Goal: Information Seeking & Learning: Compare options

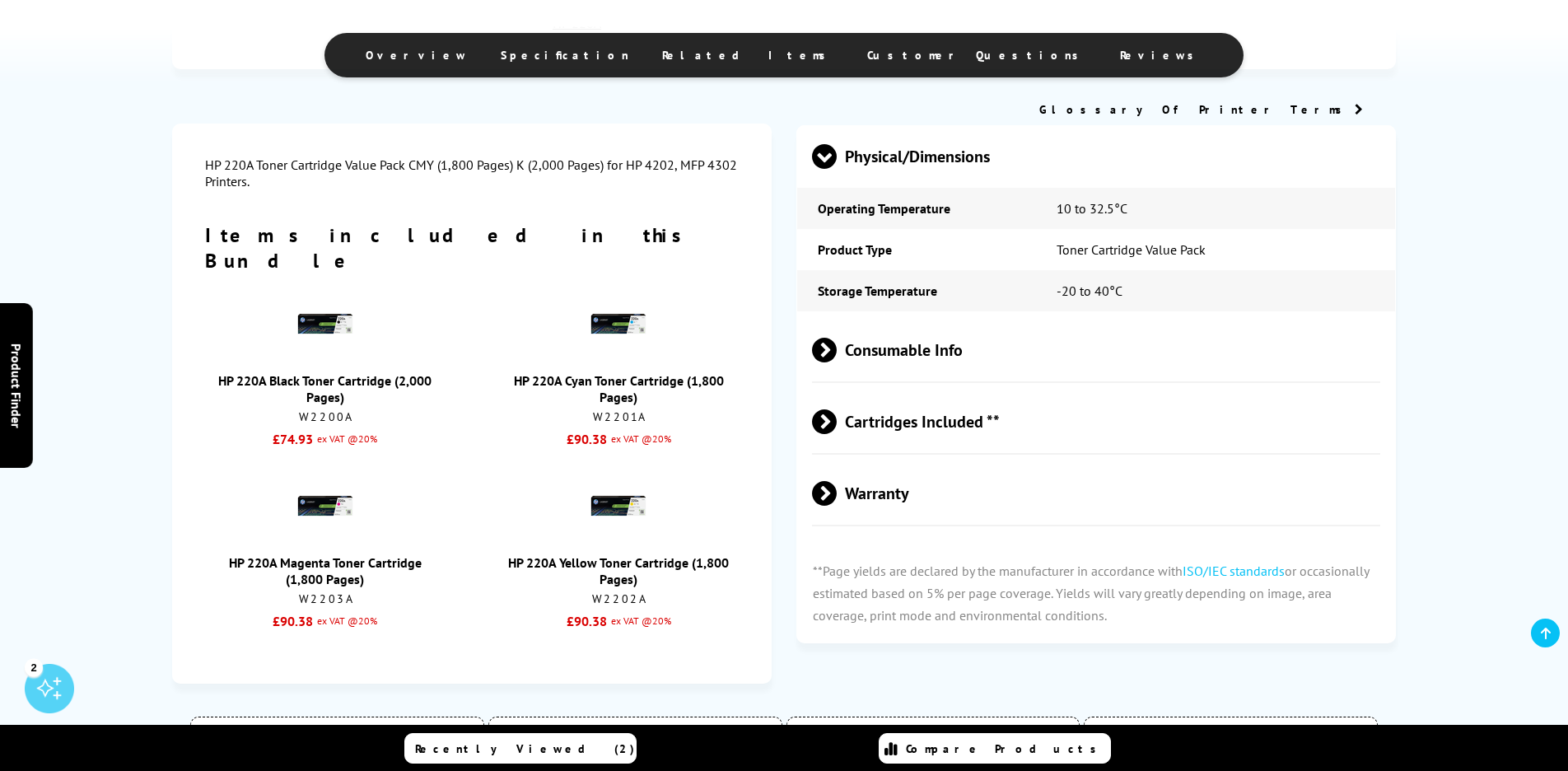
scroll to position [1304, 0]
click at [325, 409] on div "W2200A" at bounding box center [325, 416] width 224 height 15
copy div "W2200A"
click at [770, 418] on div "HP 220A Toner Cartridge Value Pack CMY (1,800 Pages) K (2,000 Pages) for HP 420…" at bounding box center [472, 403] width 600 height 560
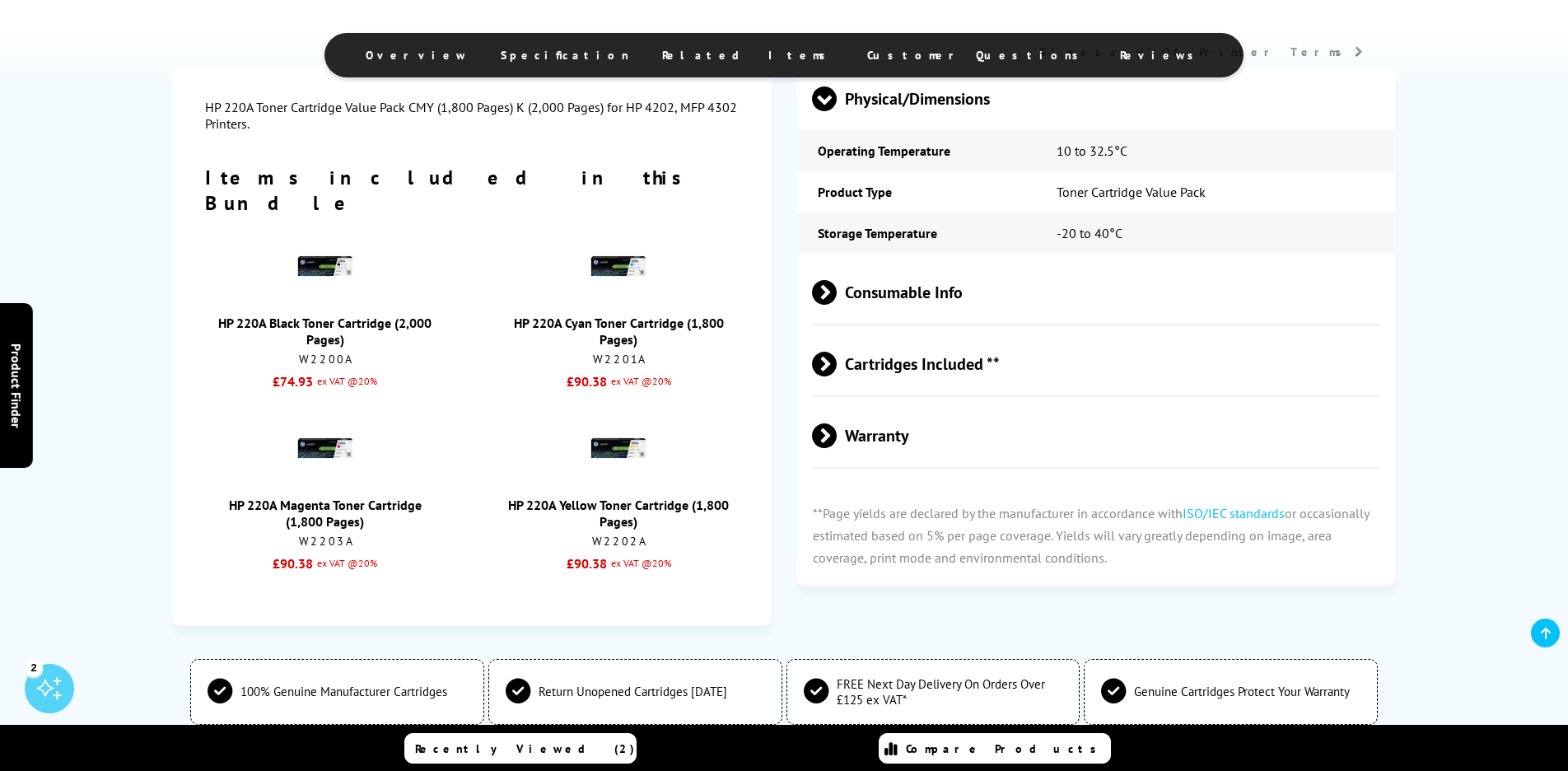
scroll to position [1355, 0]
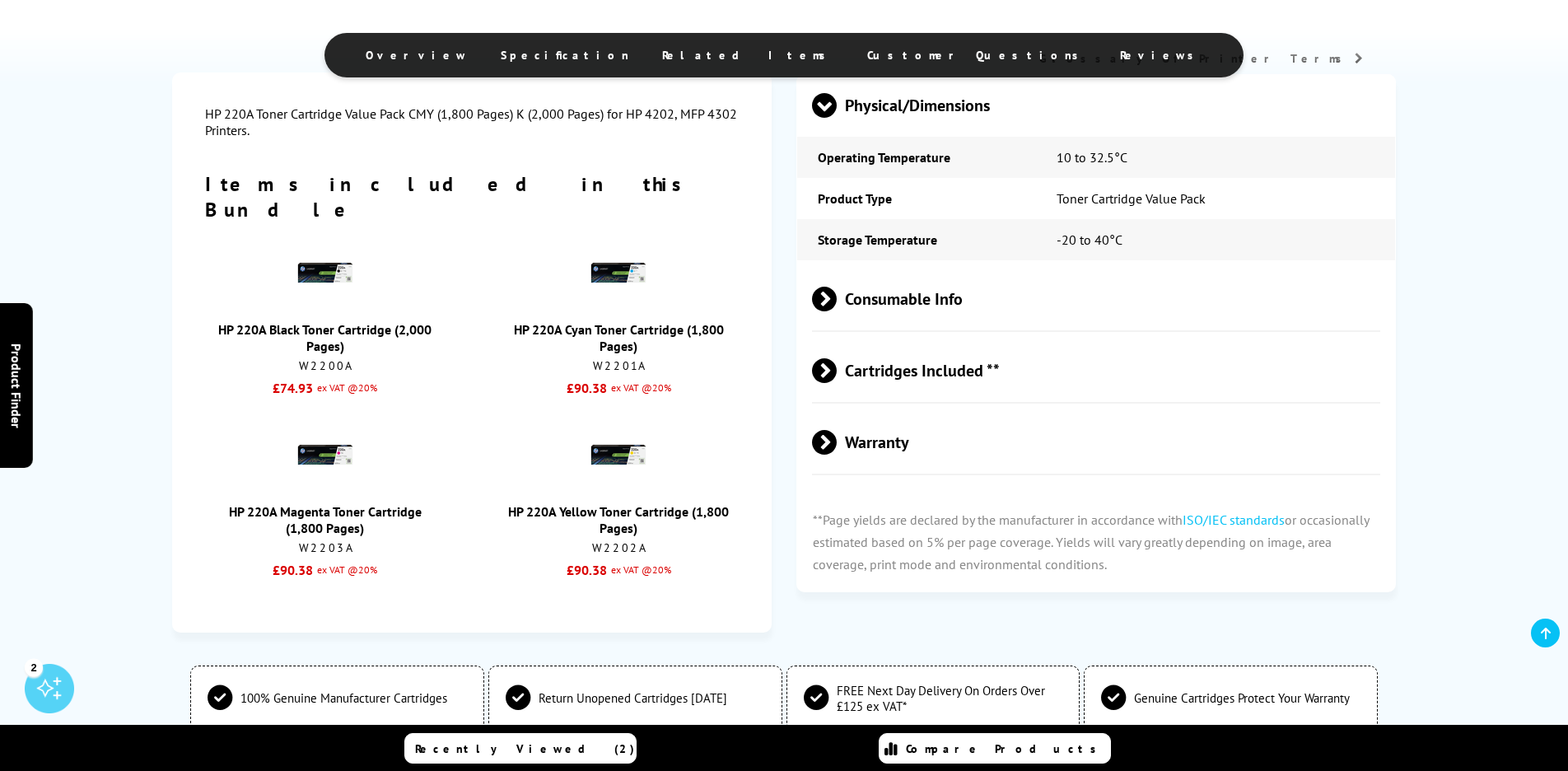
click at [604, 358] on div "W2201A" at bounding box center [619, 366] width 224 height 15
copy div "W2201A"
click at [329, 540] on div "W2203A" at bounding box center [325, 548] width 224 height 15
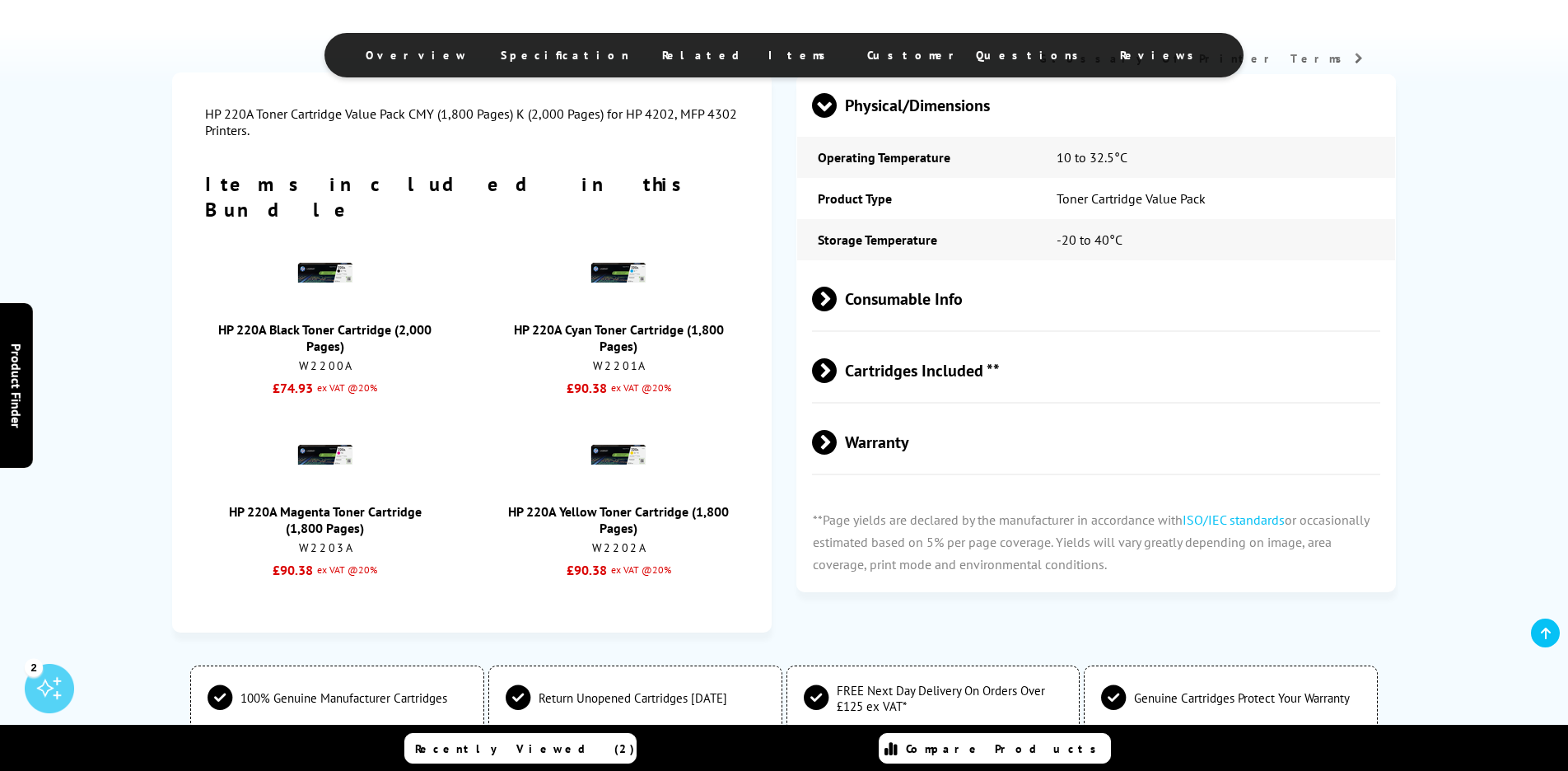
copy div "W2203A"
click at [614, 540] on div "W2202A" at bounding box center [619, 548] width 224 height 15
copy div "W2202A"
